Goal: Task Accomplishment & Management: Manage account settings

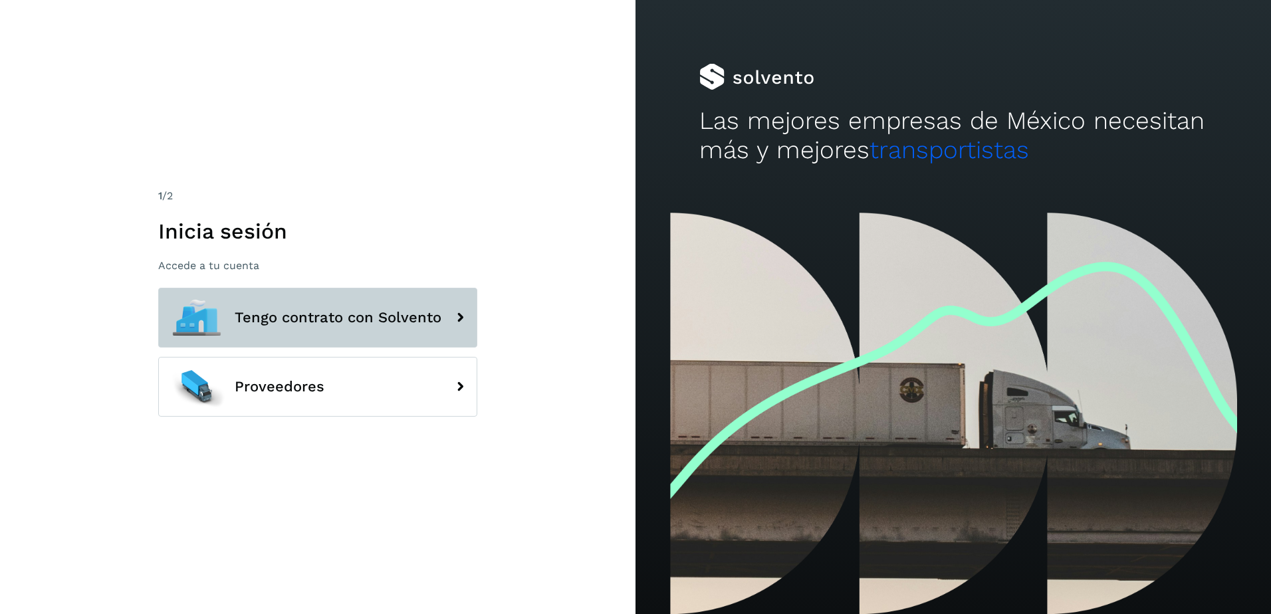
click at [291, 323] on span "Tengo contrato con Solvento" at bounding box center [338, 318] width 207 height 16
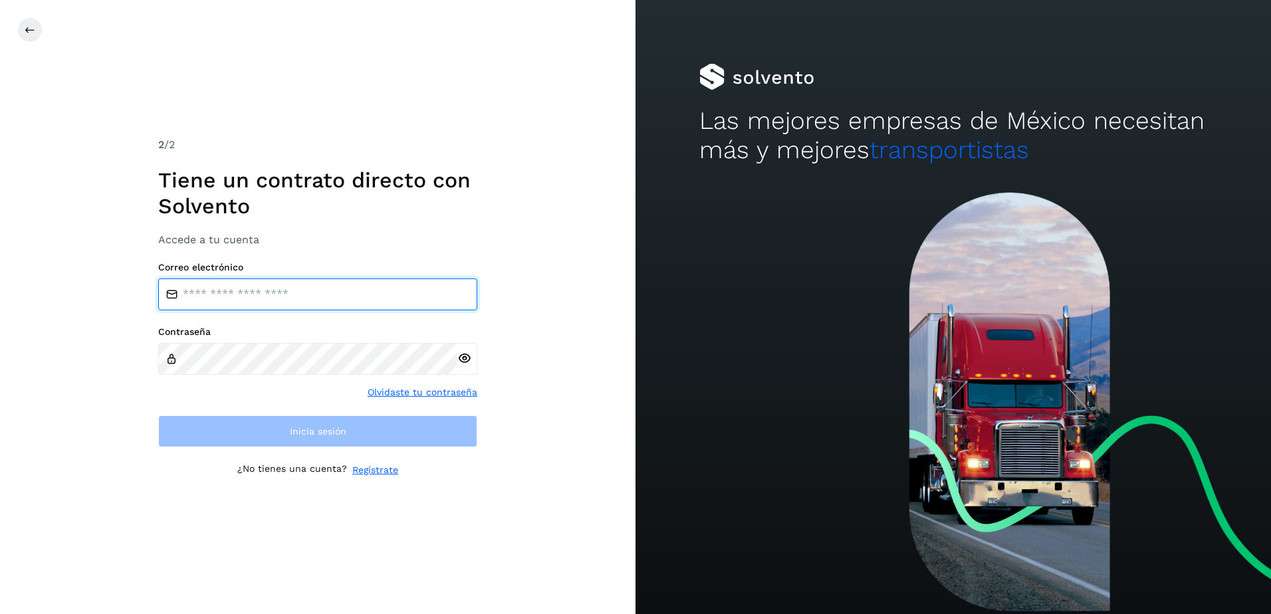
click at [310, 285] on input "email" at bounding box center [317, 295] width 319 height 32
type input "**********"
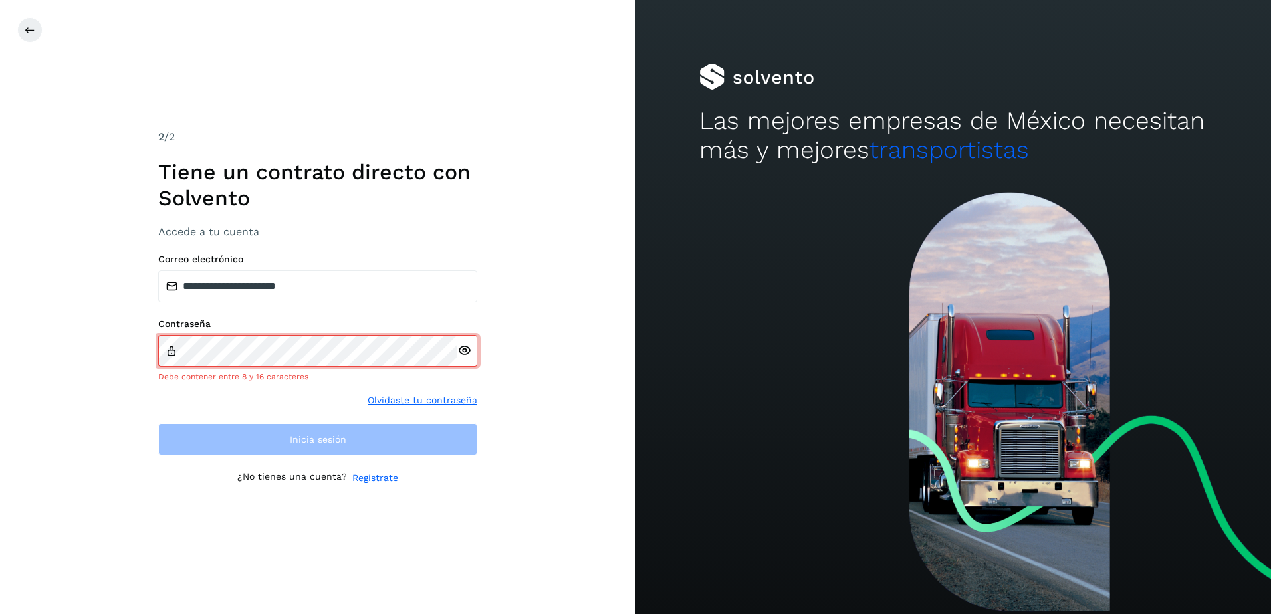
click at [473, 358] on div at bounding box center [467, 351] width 20 height 32
click at [465, 356] on icon at bounding box center [464, 351] width 14 height 14
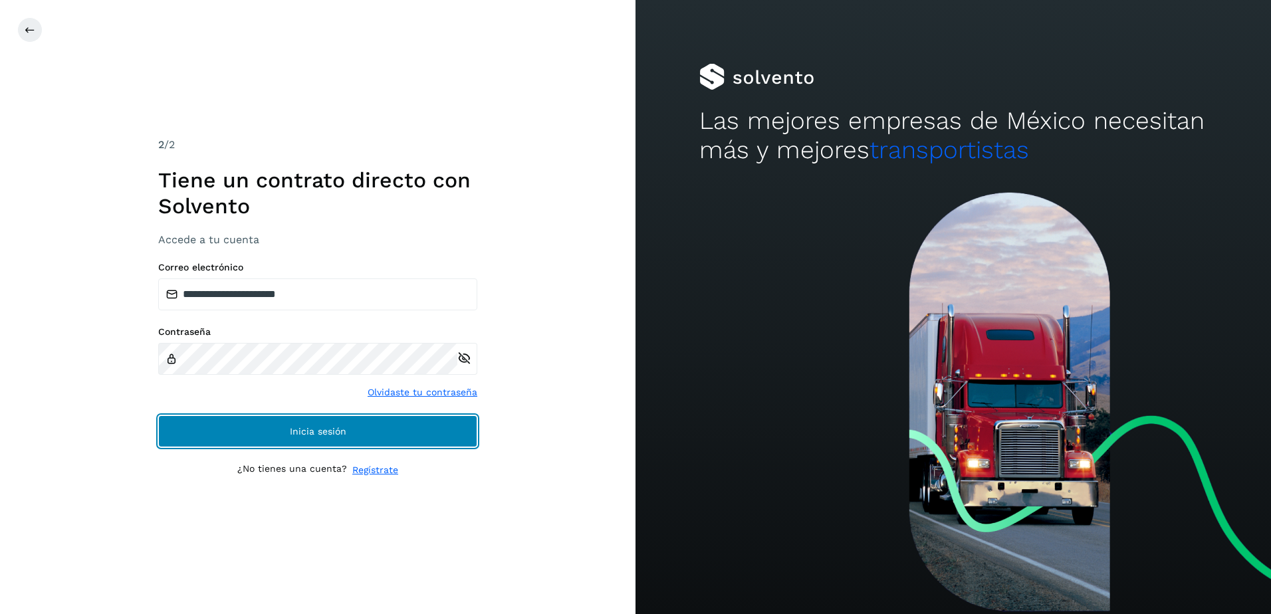
click at [363, 429] on button "Inicia sesión" at bounding box center [317, 431] width 319 height 32
